Goal: Find contact information: Find contact information

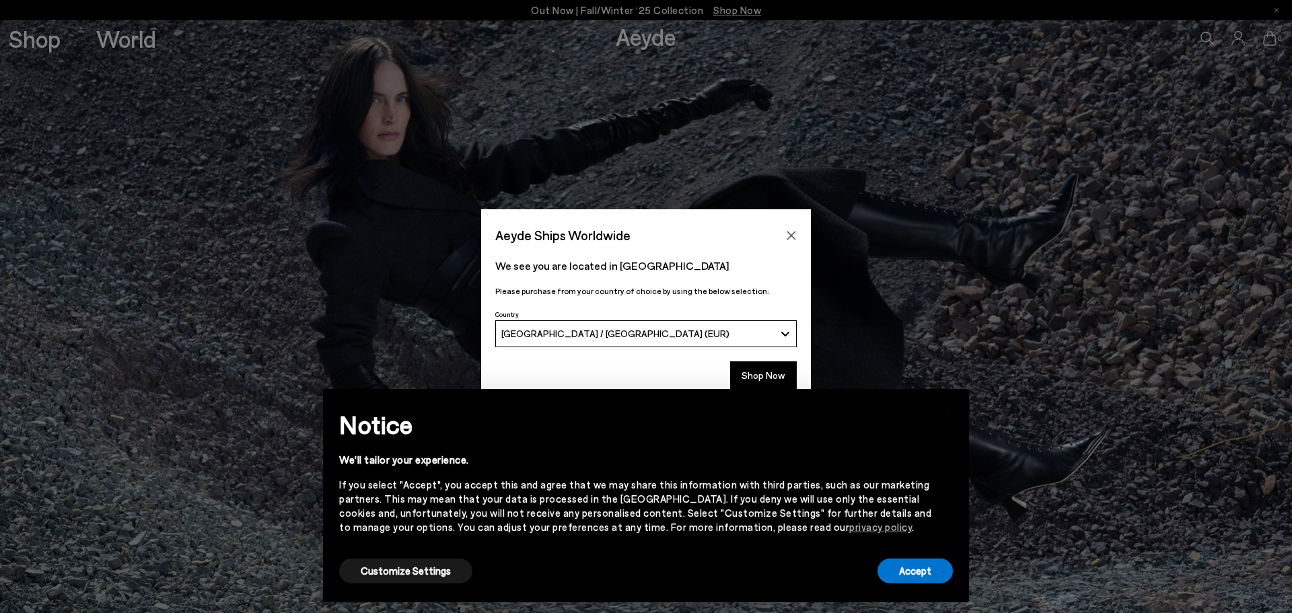
drag, startPoint x: 792, startPoint y: 232, endPoint x: 806, endPoint y: 250, distance: 23.6
click at [791, 233] on icon "Close" at bounding box center [791, 235] width 11 height 11
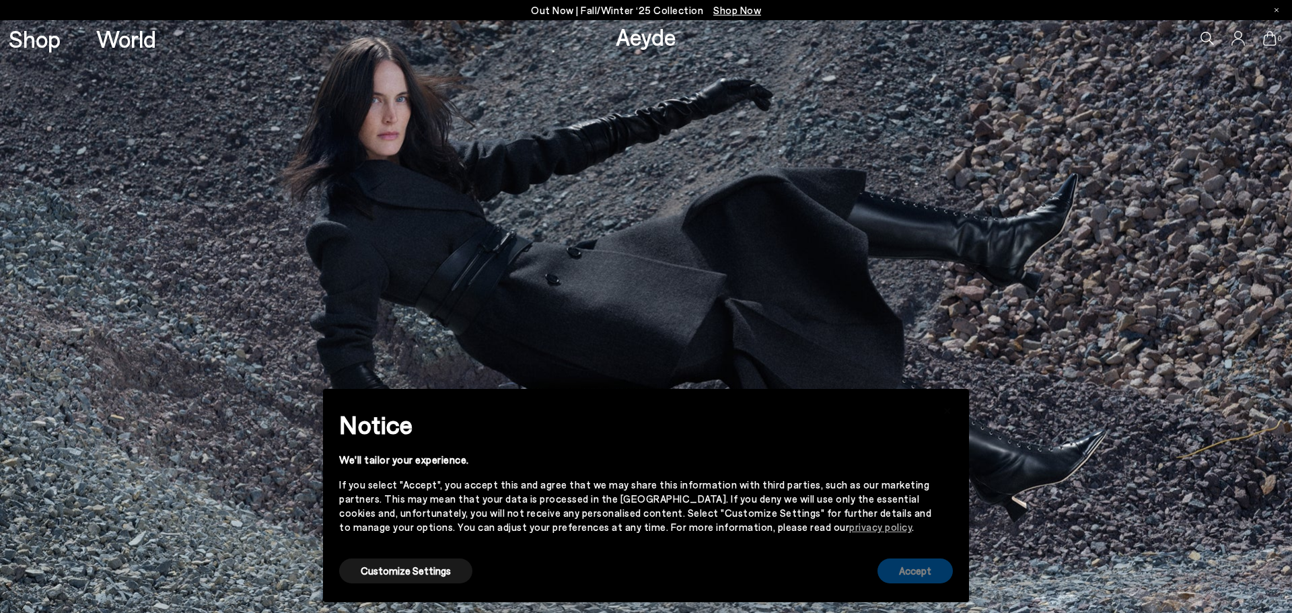
click at [905, 578] on button "Accept" at bounding box center [915, 571] width 75 height 25
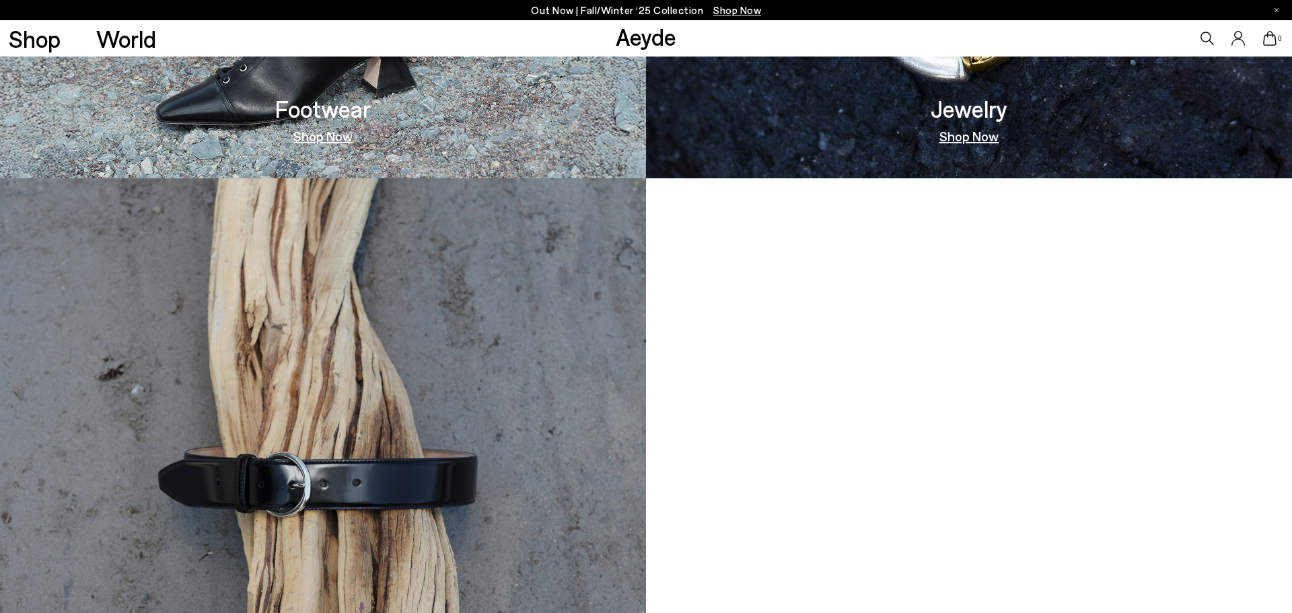
scroll to position [1170, 0]
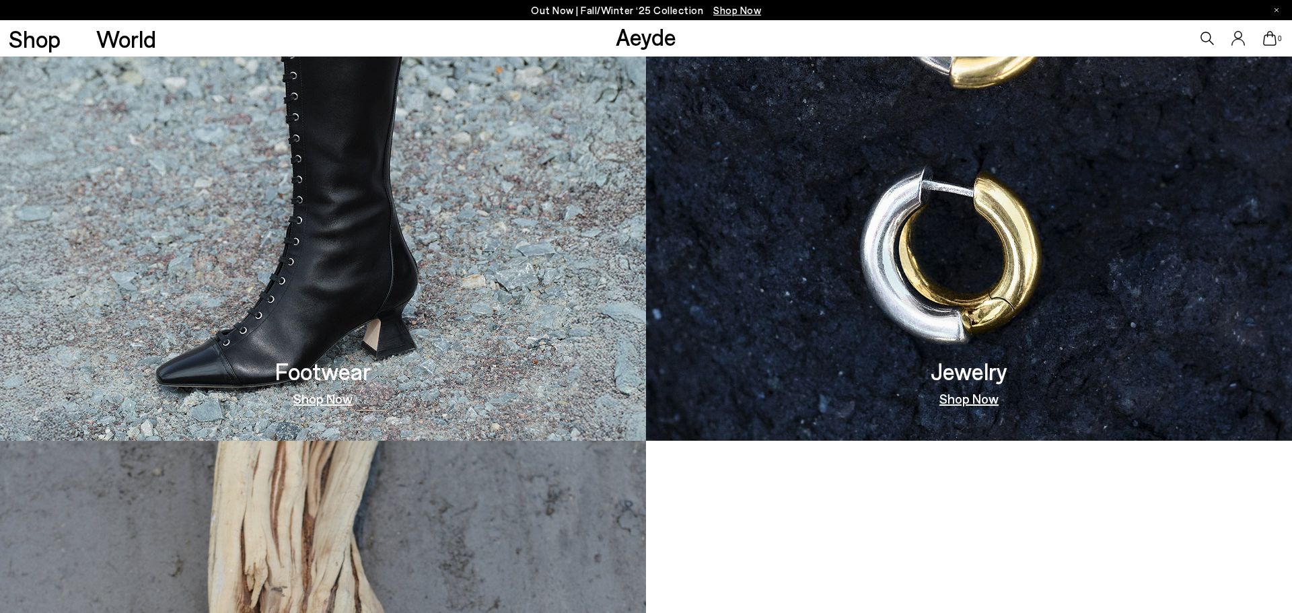
drag, startPoint x: 405, startPoint y: 382, endPoint x: 501, endPoint y: 380, distance: 96.3
click at [407, 380] on img at bounding box center [323, 144] width 646 height 593
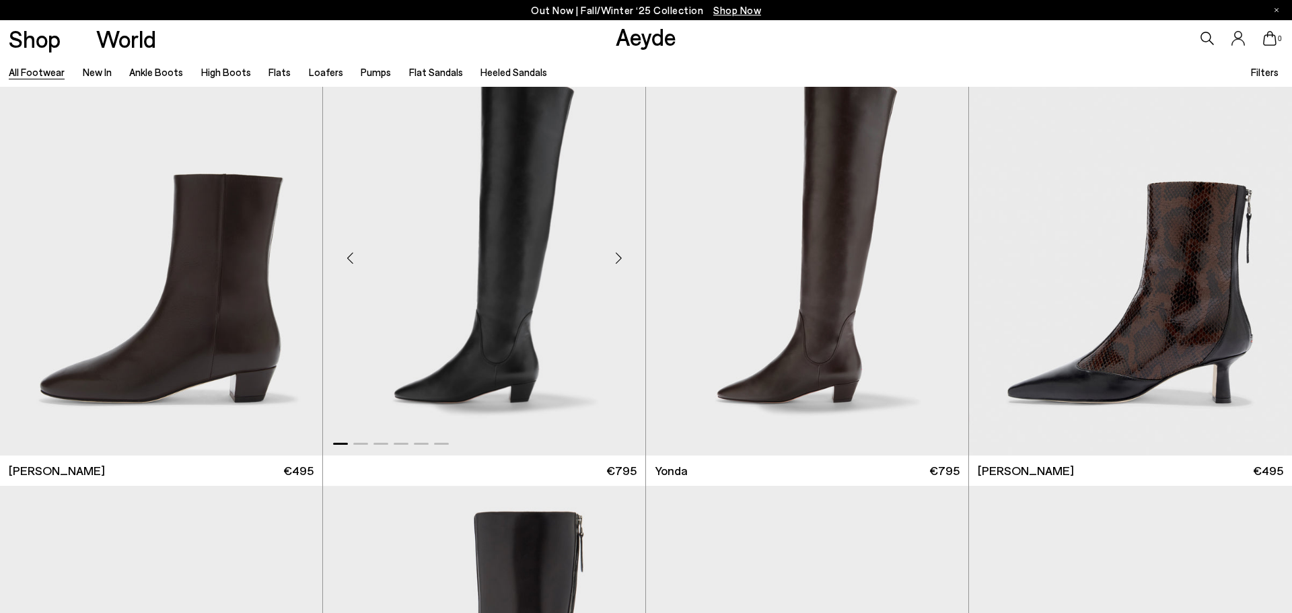
scroll to position [3926, 0]
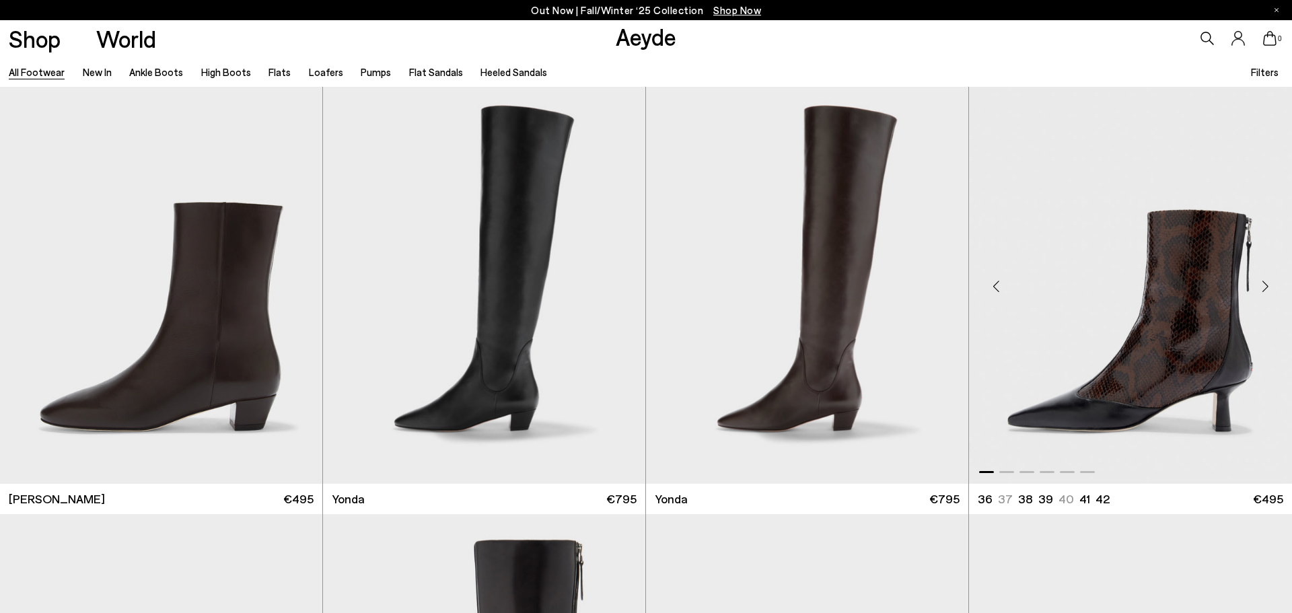
click at [1268, 286] on div "Next slide" at bounding box center [1265, 287] width 40 height 40
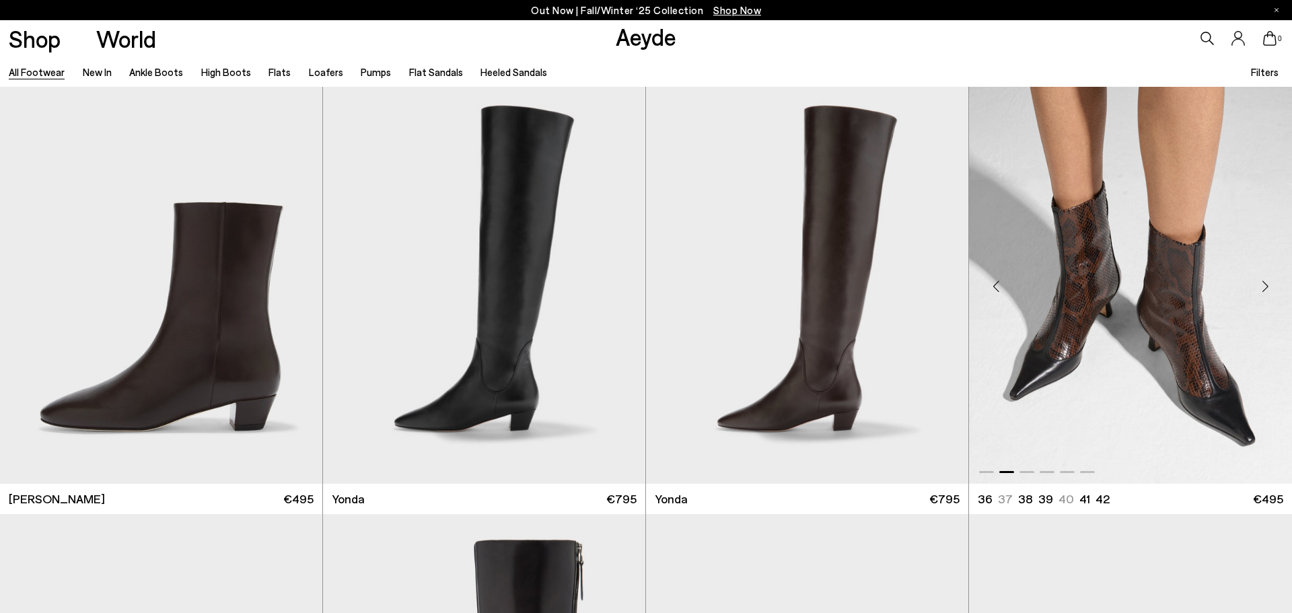
click at [1267, 286] on div "Next slide" at bounding box center [1265, 287] width 40 height 40
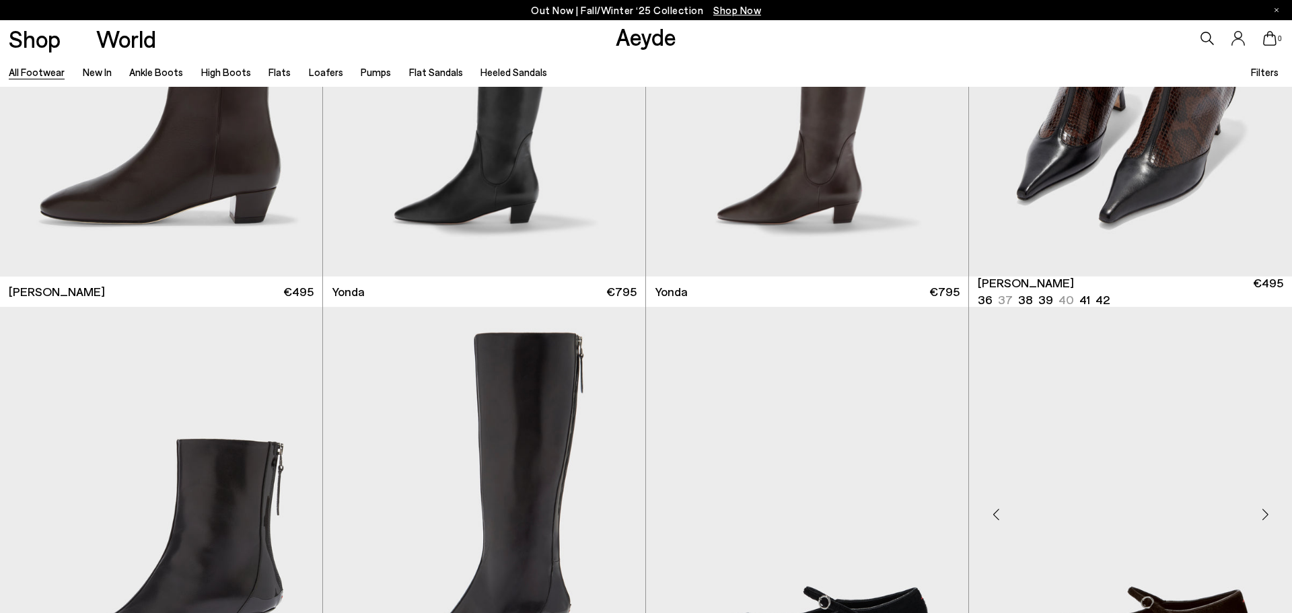
scroll to position [4429, 0]
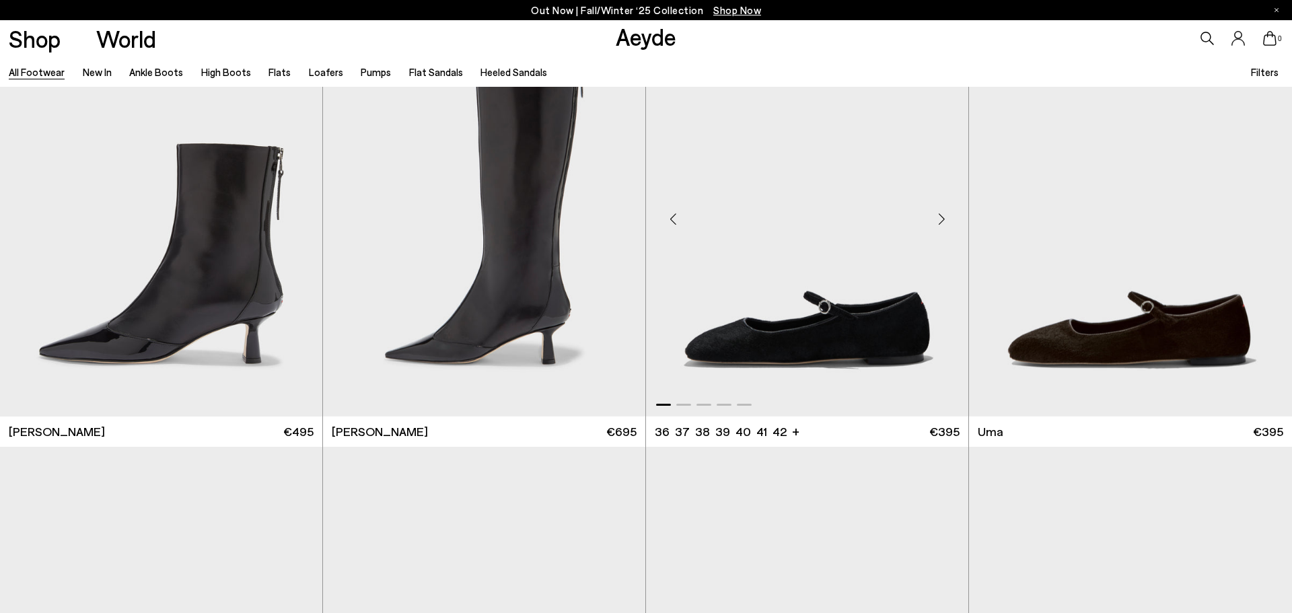
click at [944, 219] on div "Next slide" at bounding box center [941, 219] width 40 height 40
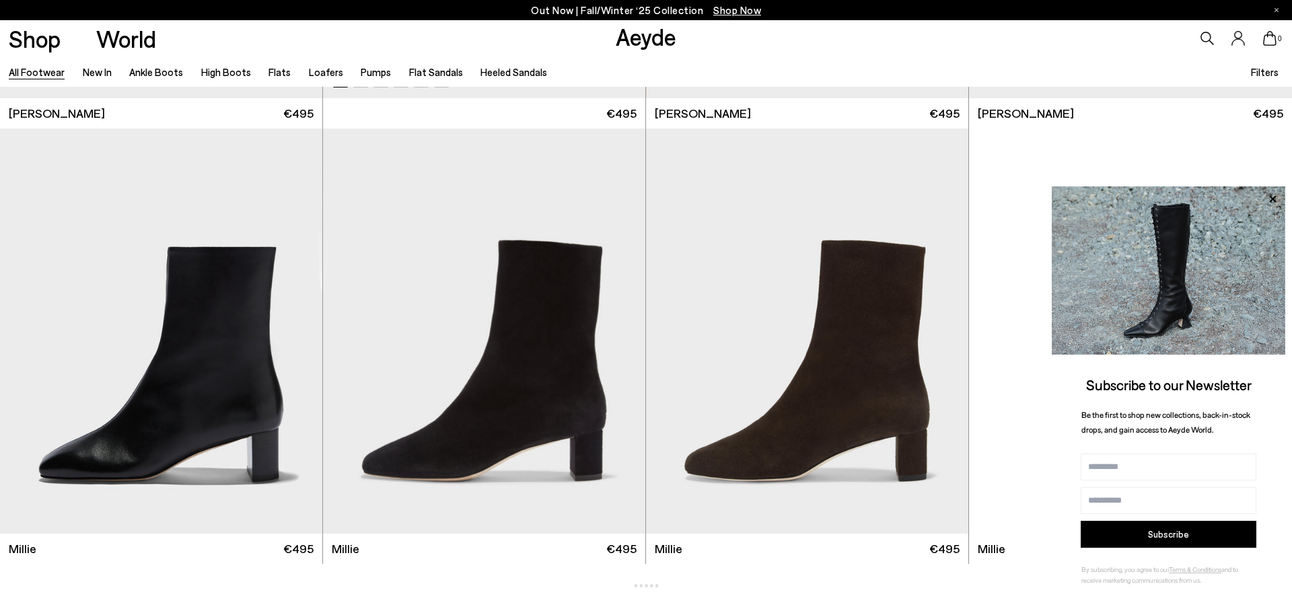
scroll to position [7820, 0]
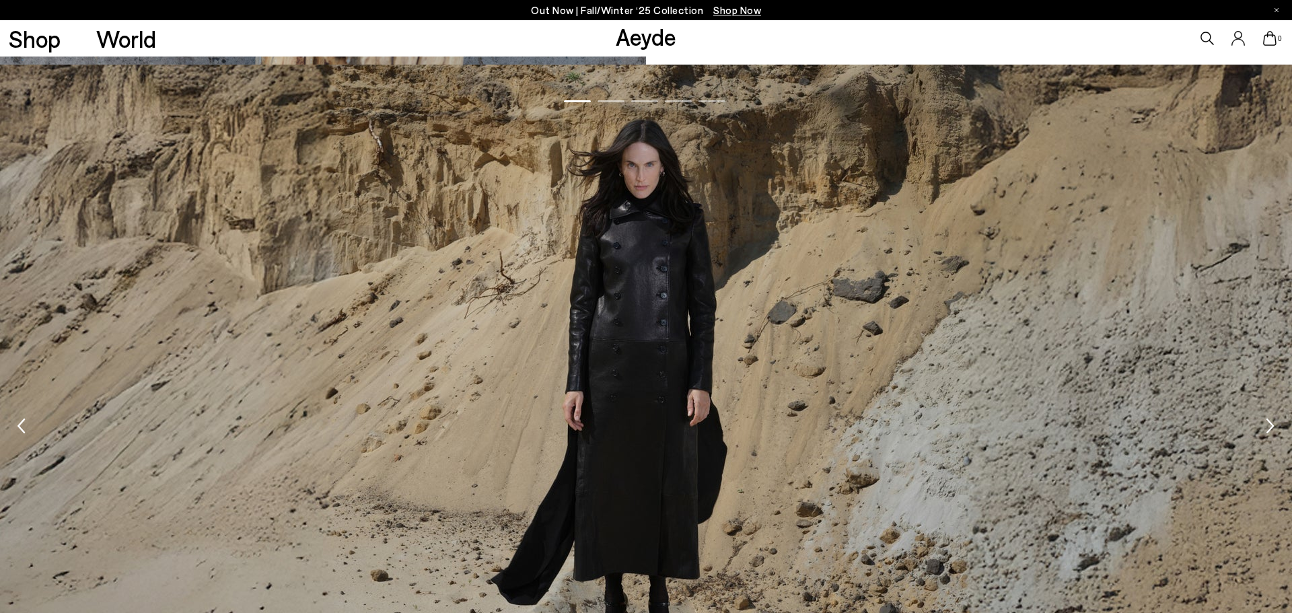
scroll to position [2804, 0]
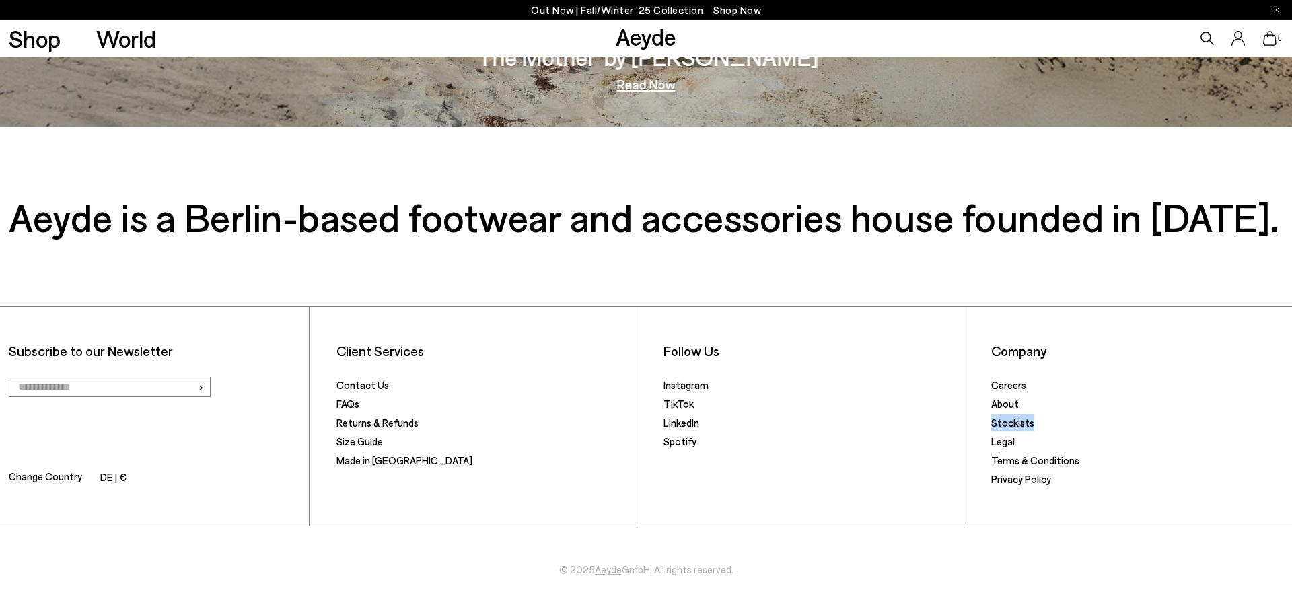
click at [1008, 384] on link "Careers" at bounding box center [1008, 385] width 35 height 12
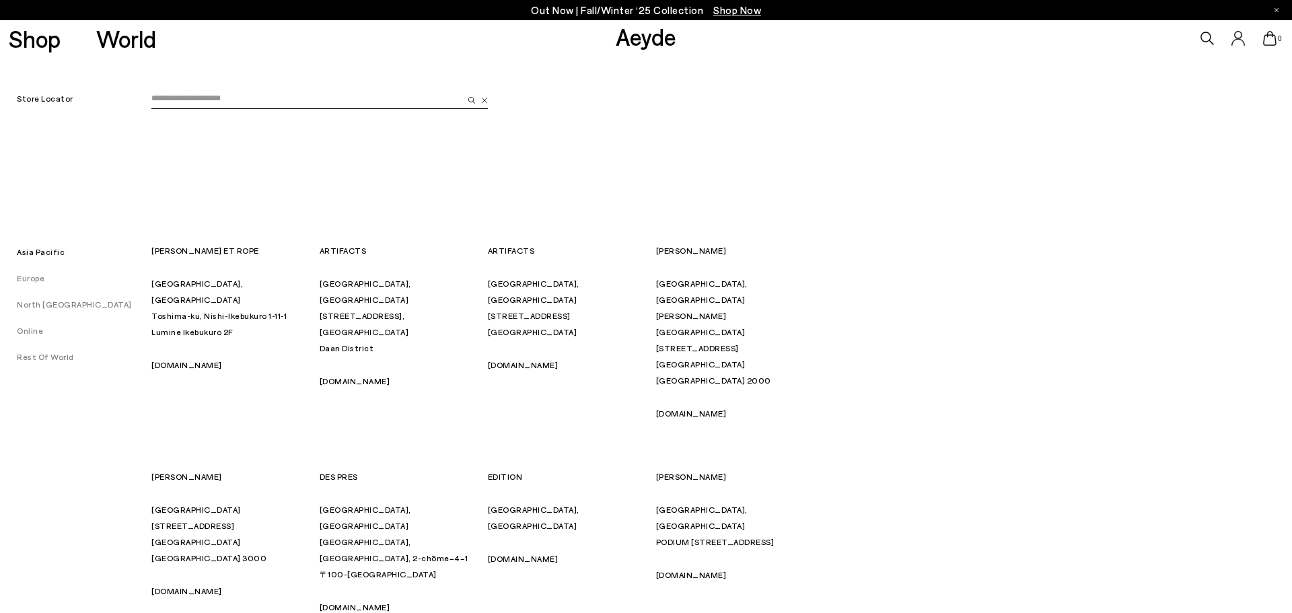
scroll to position [61, 0]
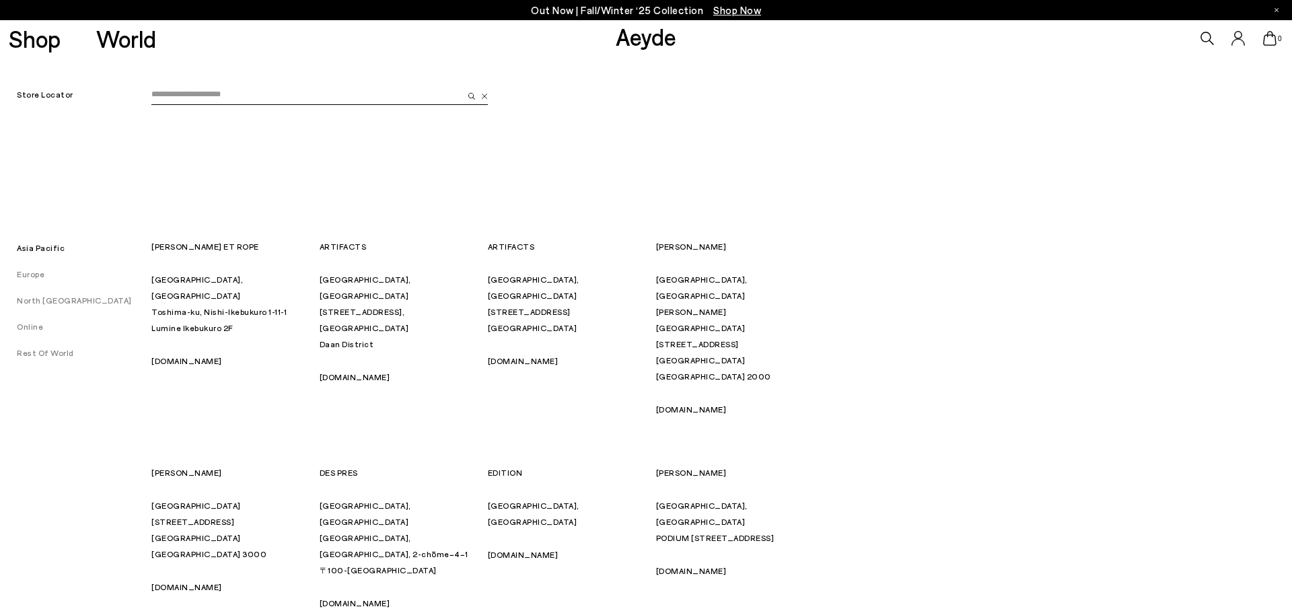
click at [20, 276] on link "Europe" at bounding box center [22, 273] width 44 height 9
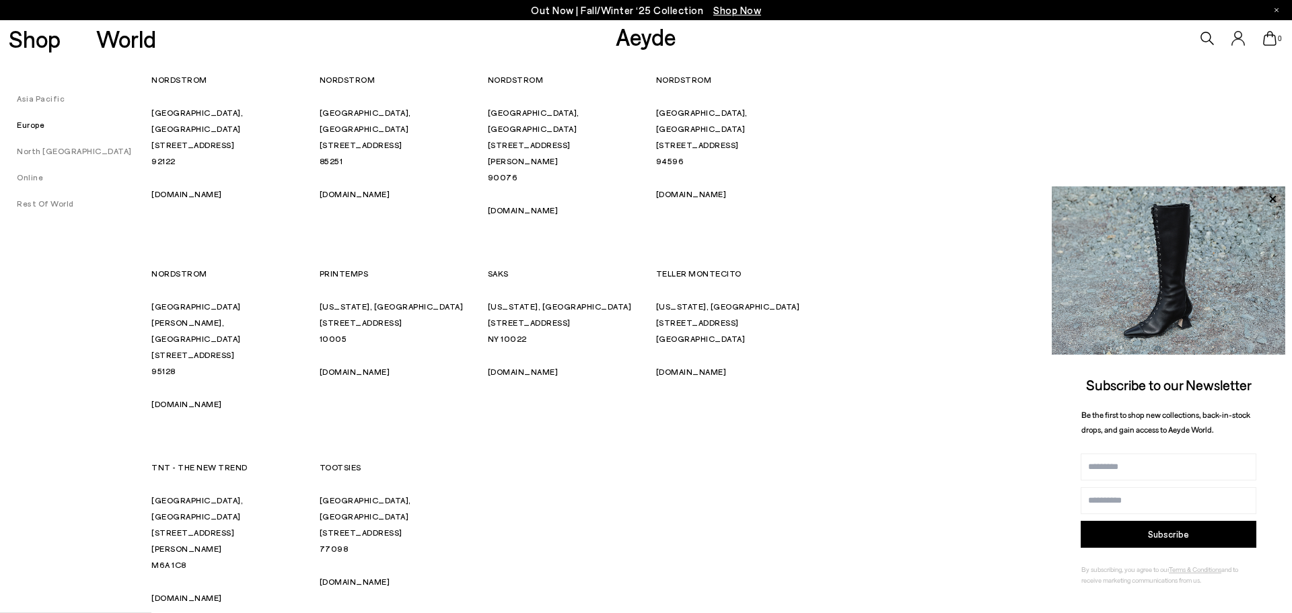
scroll to position [7481, 0]
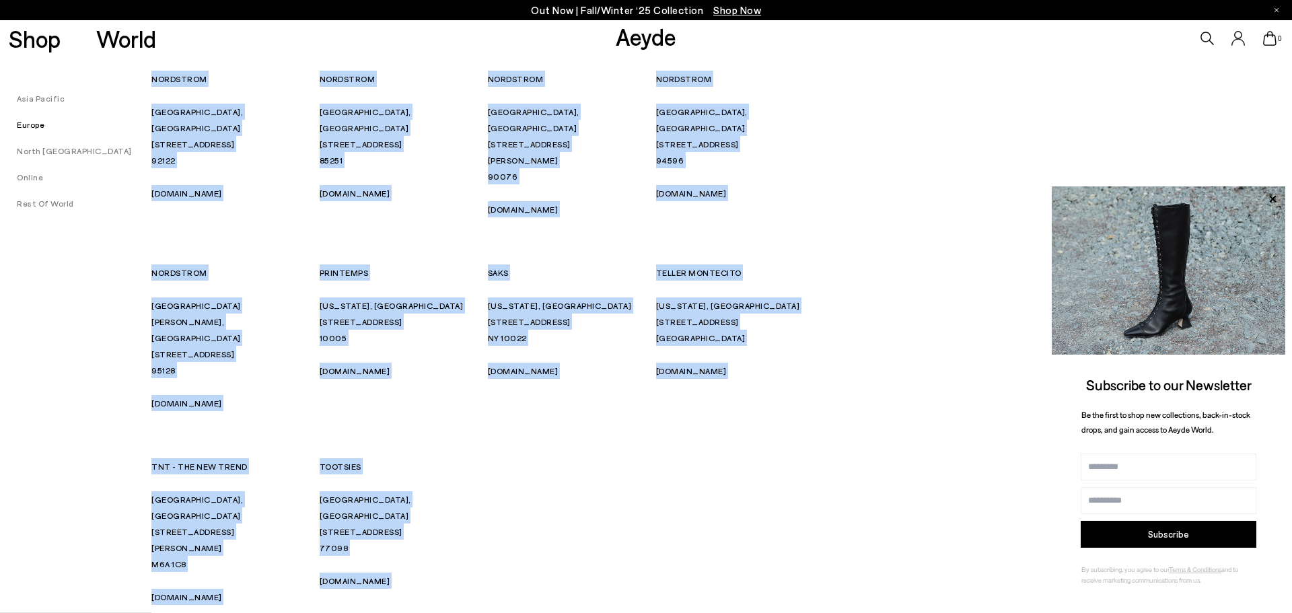
drag, startPoint x: 212, startPoint y: 204, endPoint x: 139, endPoint y: 204, distance: 73.4
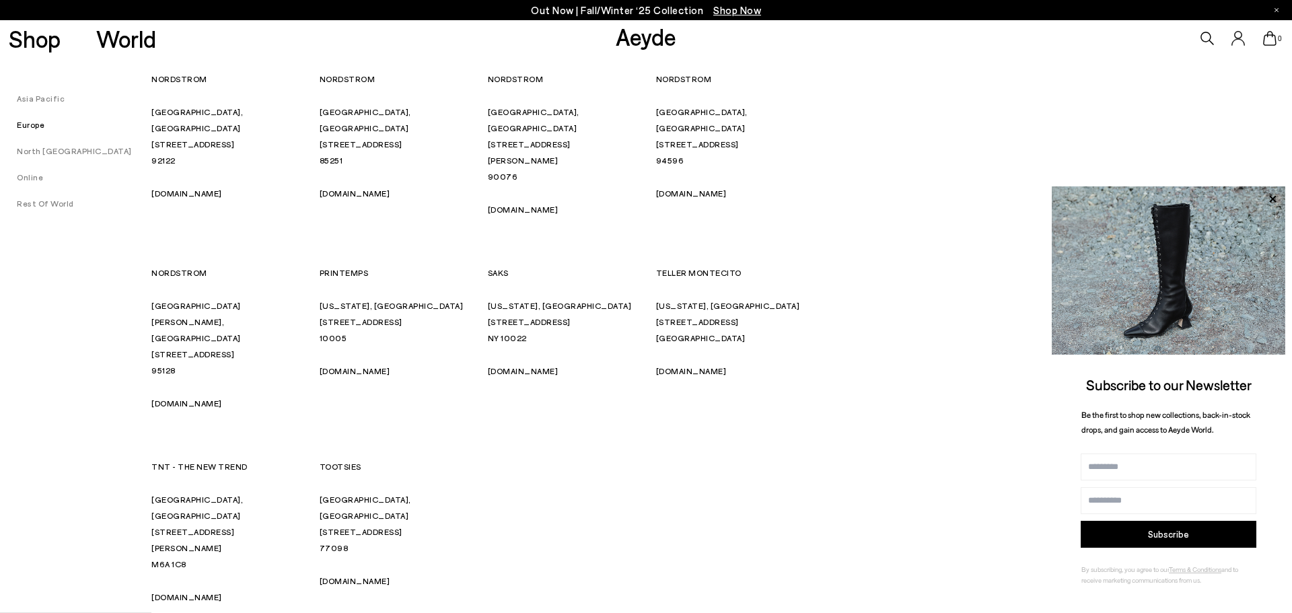
drag, startPoint x: 151, startPoint y: 207, endPoint x: 213, endPoint y: 209, distance: 62.0
copy p "EMANUEL NOA"
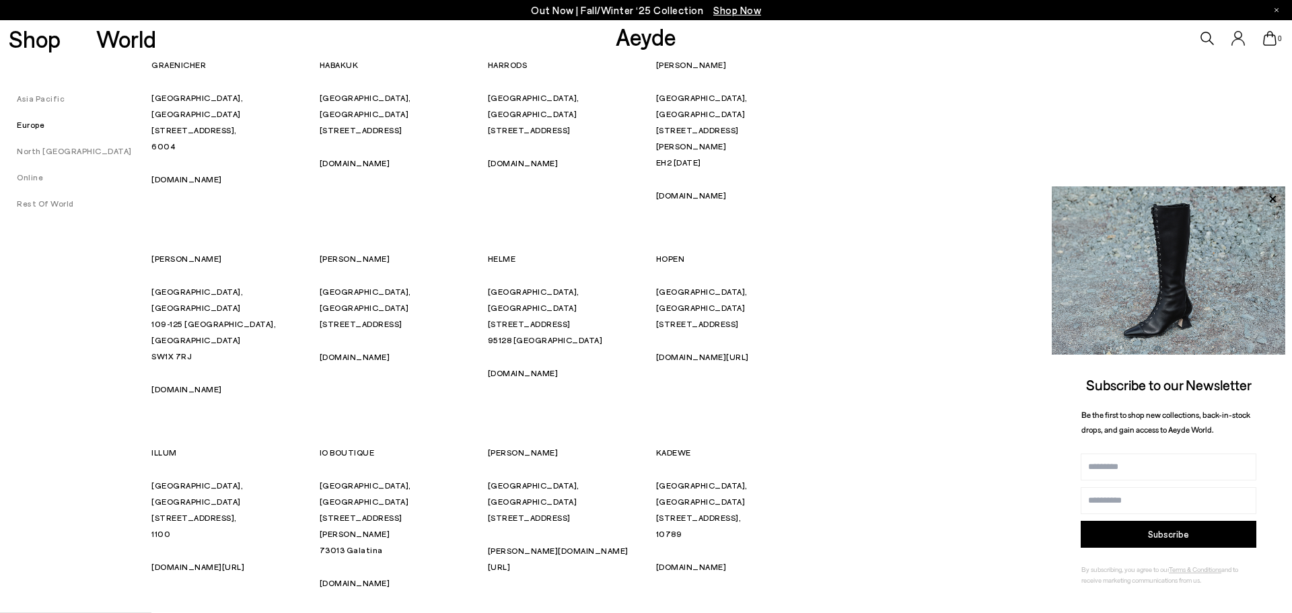
scroll to position [2924, 0]
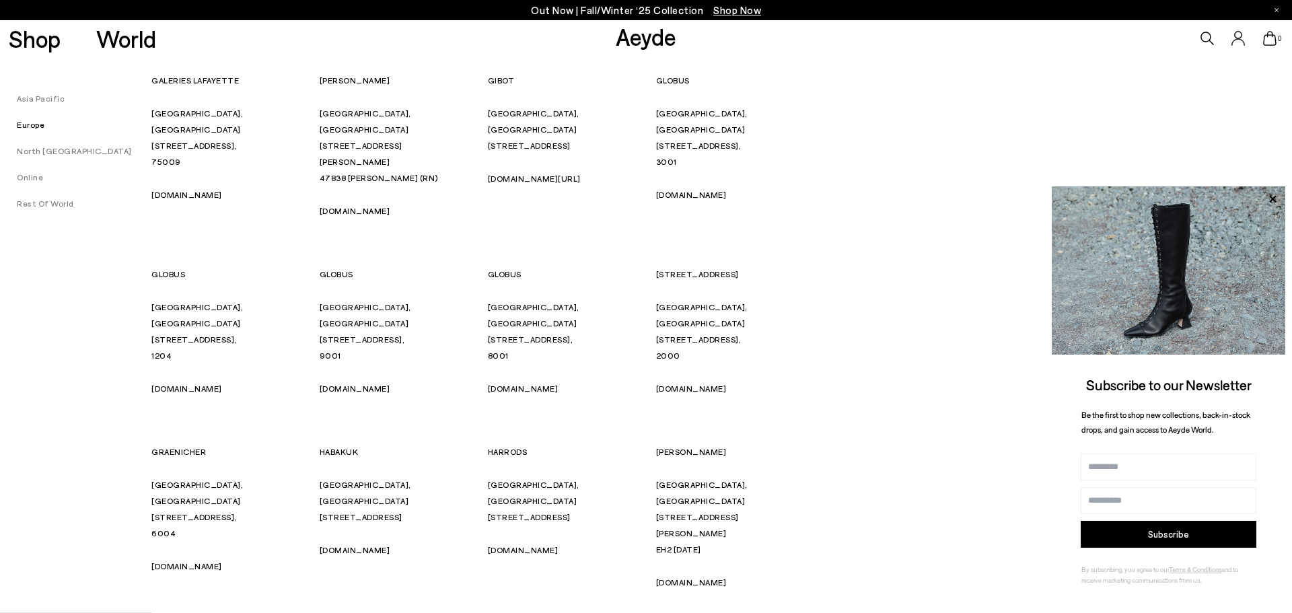
click at [636, 42] on link "Aeyde" at bounding box center [646, 36] width 61 height 28
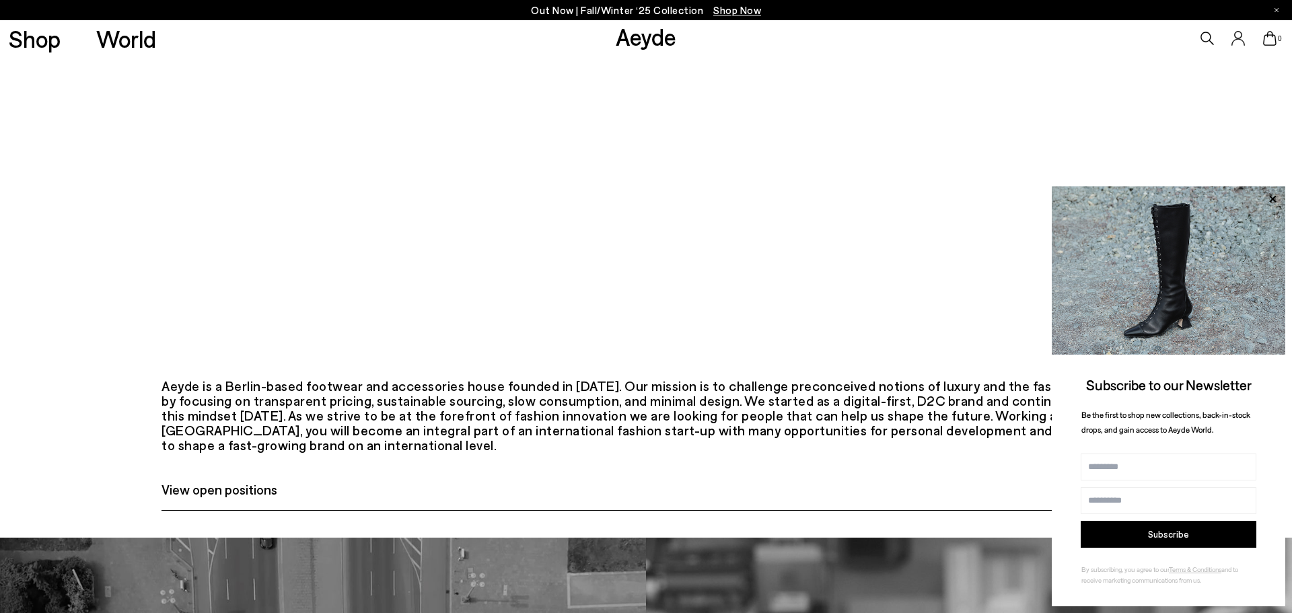
scroll to position [789, 0]
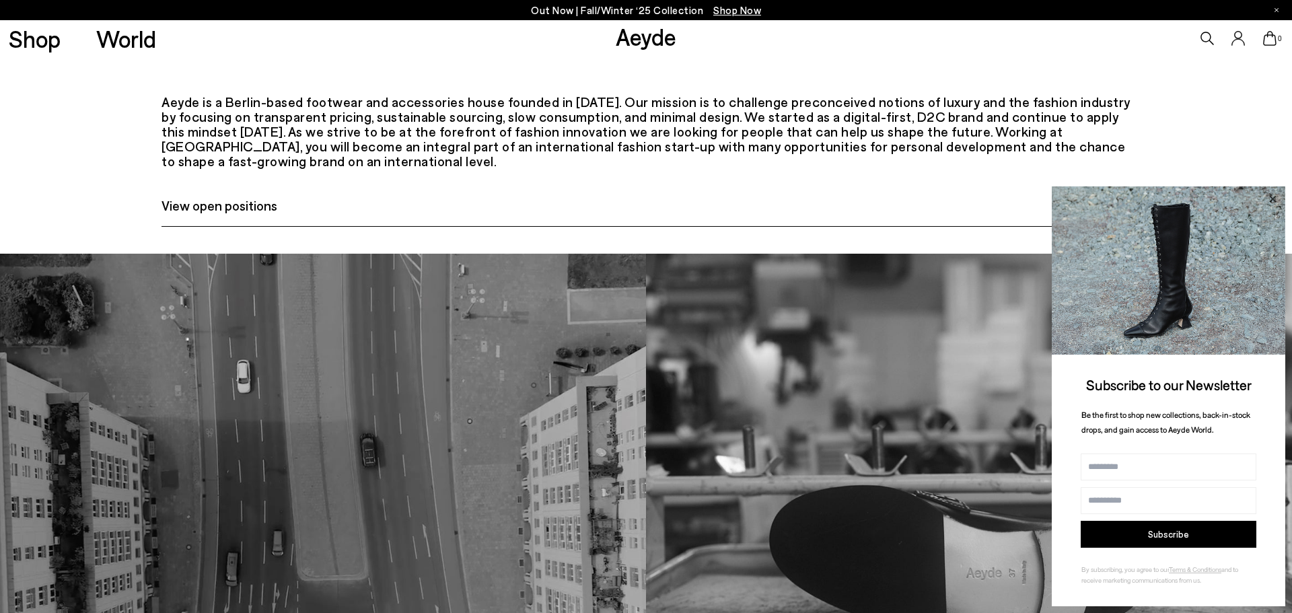
click at [1267, 201] on icon at bounding box center [1272, 198] width 17 height 17
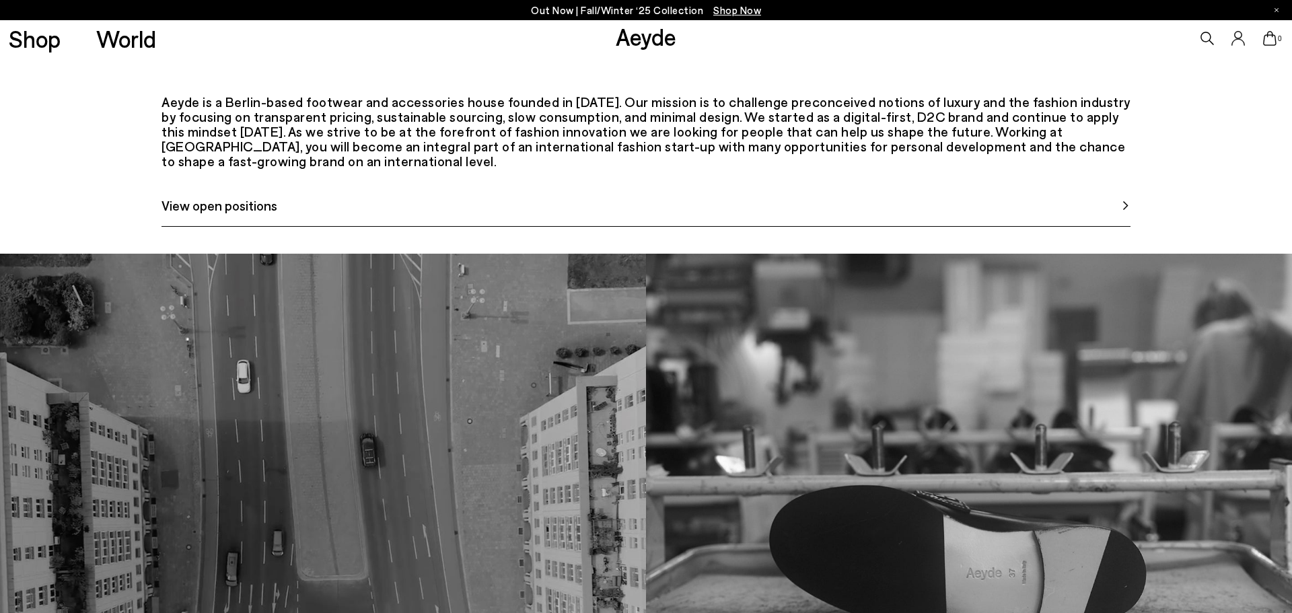
click at [260, 215] on span "View open positions" at bounding box center [220, 205] width 116 height 20
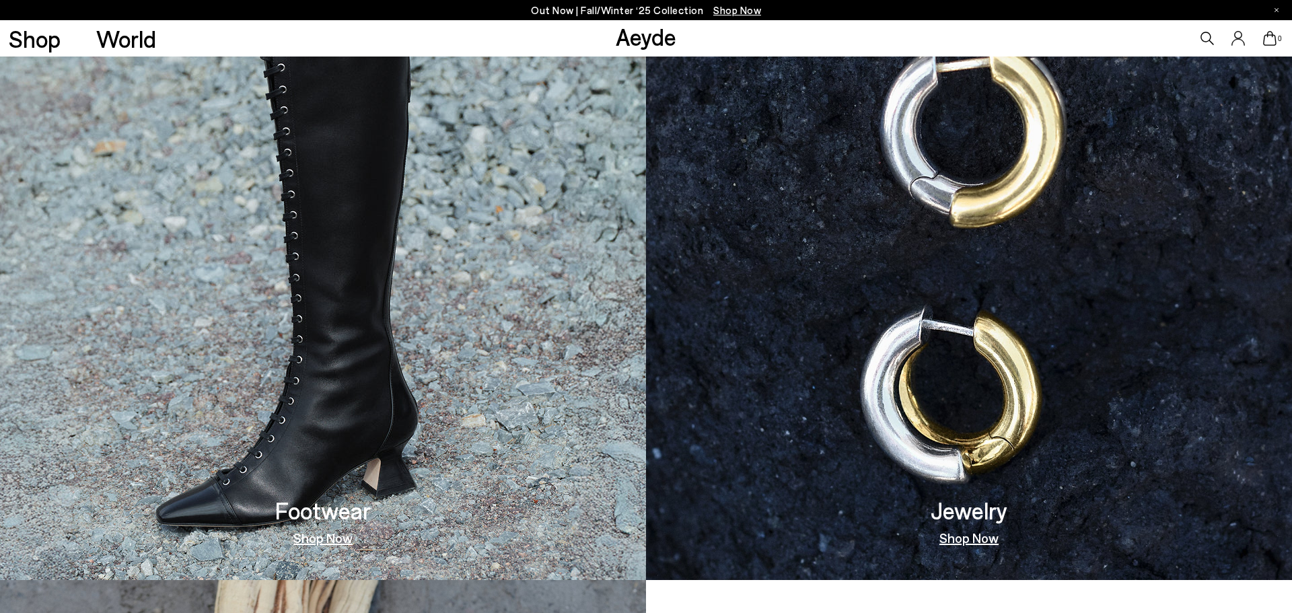
scroll to position [1040, 0]
